Goal: Transaction & Acquisition: Purchase product/service

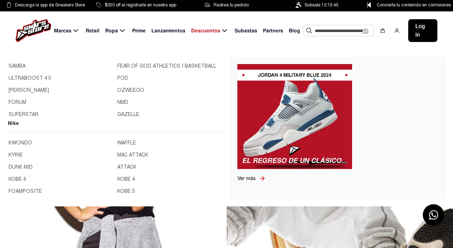
scroll to position [107, 0]
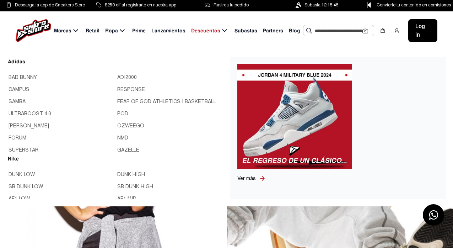
click at [65, 27] on span "Marcas" at bounding box center [62, 30] width 17 height 7
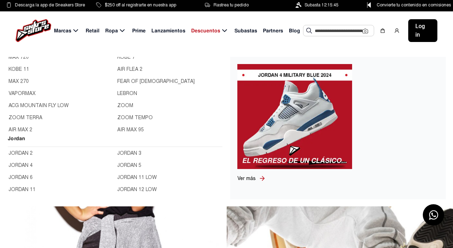
scroll to position [13, 0]
click at [30, 176] on link "JORDAN 4" at bounding box center [61, 178] width 104 height 8
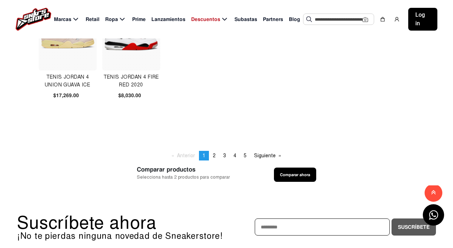
scroll to position [462, 0]
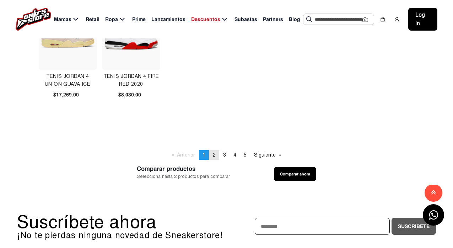
click at [213, 155] on span "2" at bounding box center [214, 155] width 3 height 6
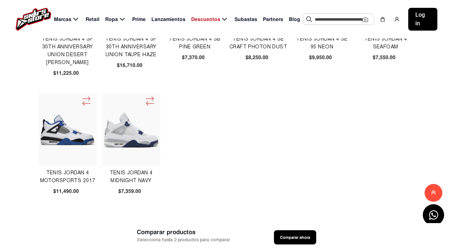
scroll to position [462, 0]
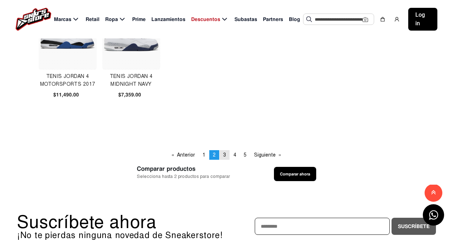
click at [221, 155] on link "page 3" at bounding box center [224, 155] width 10 height 10
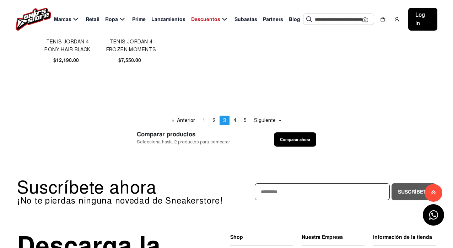
scroll to position [497, 0]
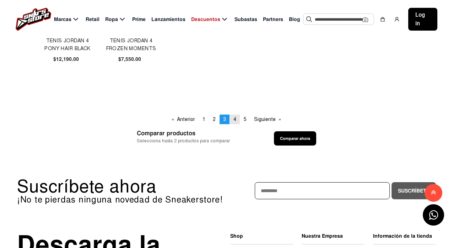
click at [237, 118] on link "page 4" at bounding box center [235, 119] width 10 height 10
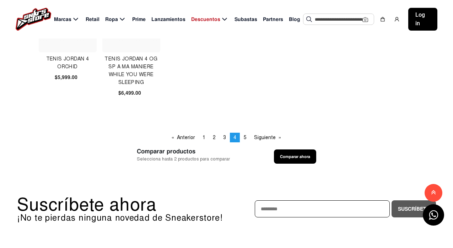
scroll to position [497, 0]
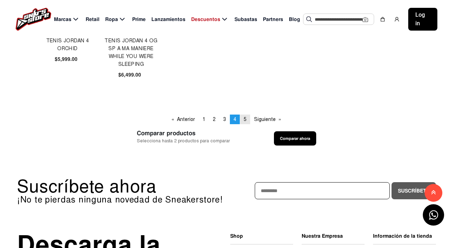
click at [245, 119] on span "5" at bounding box center [245, 119] width 3 height 6
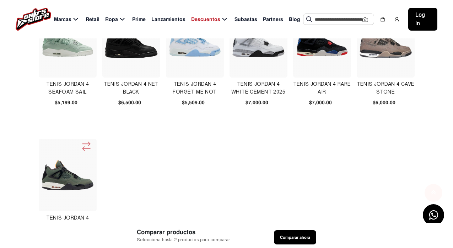
scroll to position [249, 0]
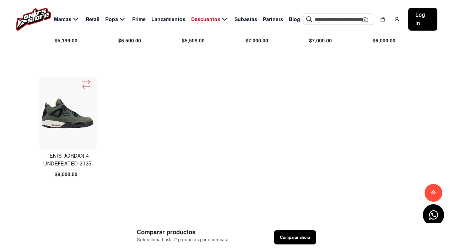
click at [68, 118] on img at bounding box center [67, 113] width 55 height 55
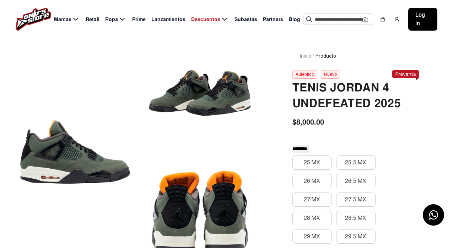
scroll to position [71, 0]
